Goal: Task Accomplishment & Management: Use online tool/utility

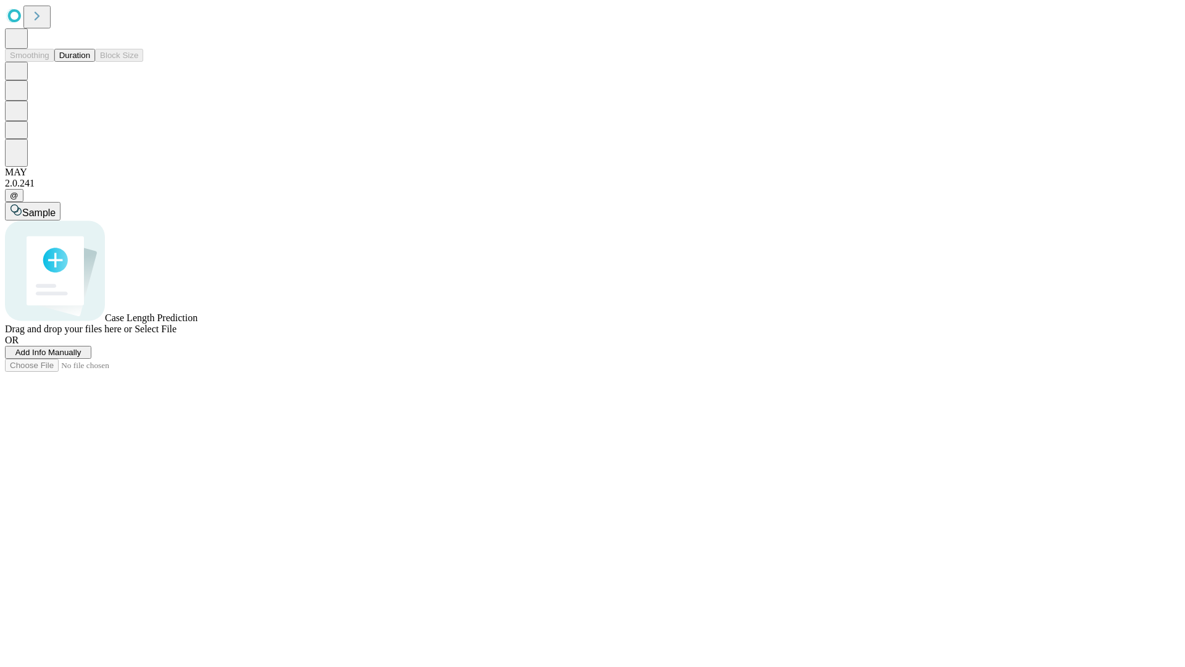
click at [90, 62] on button "Duration" at bounding box center [74, 55] width 41 height 13
click at [81, 357] on span "Add Info Manually" at bounding box center [48, 352] width 66 height 9
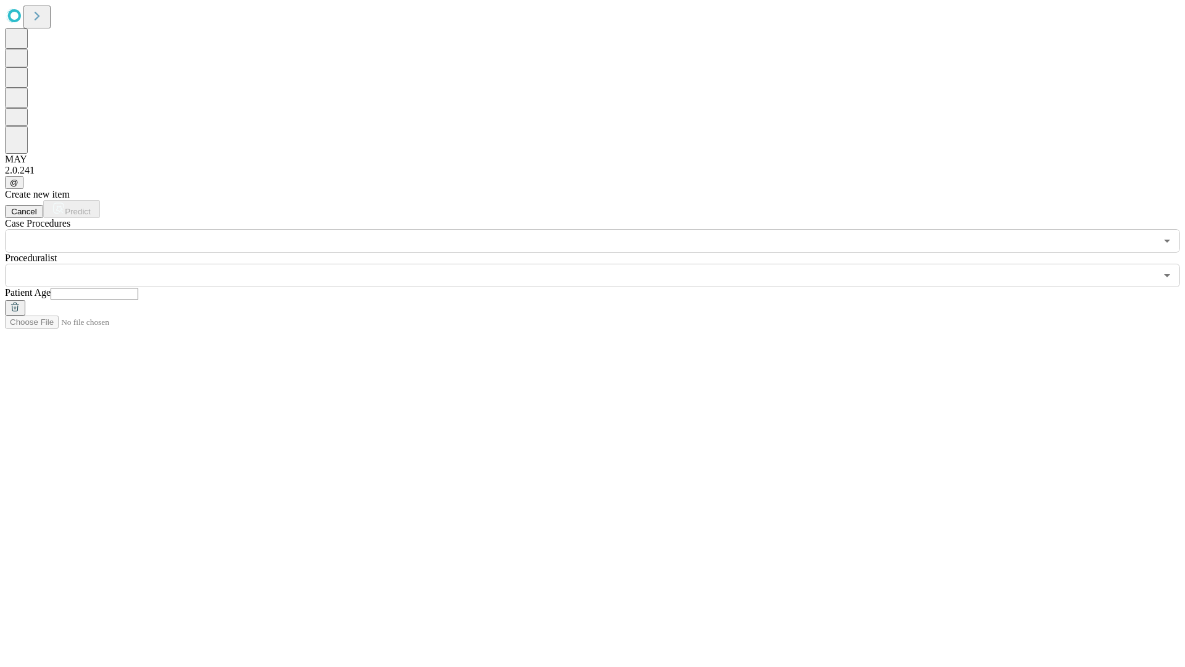
click at [138, 288] on input "text" at bounding box center [95, 294] width 88 height 12
type input "**"
click at [601, 264] on input "text" at bounding box center [580, 275] width 1151 height 23
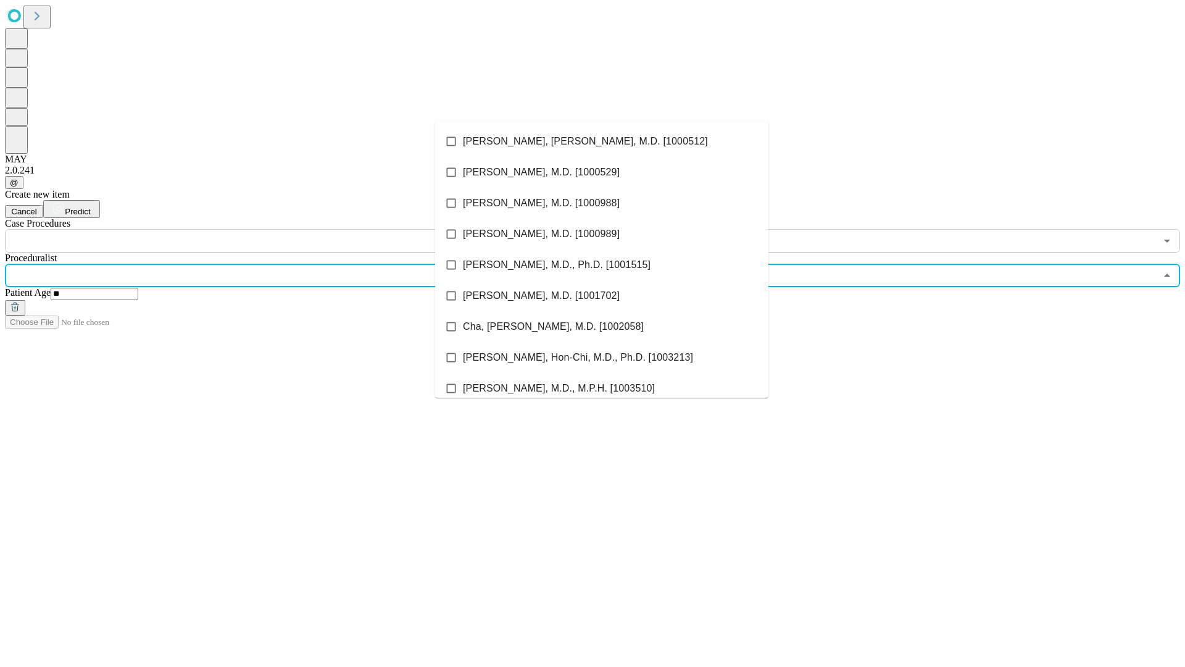
click at [602, 141] on li "[PERSON_NAME], [PERSON_NAME], M.D. [1000512]" at bounding box center [601, 141] width 333 height 31
click at [259, 229] on input "text" at bounding box center [580, 240] width 1151 height 23
